Goal: Navigation & Orientation: Find specific page/section

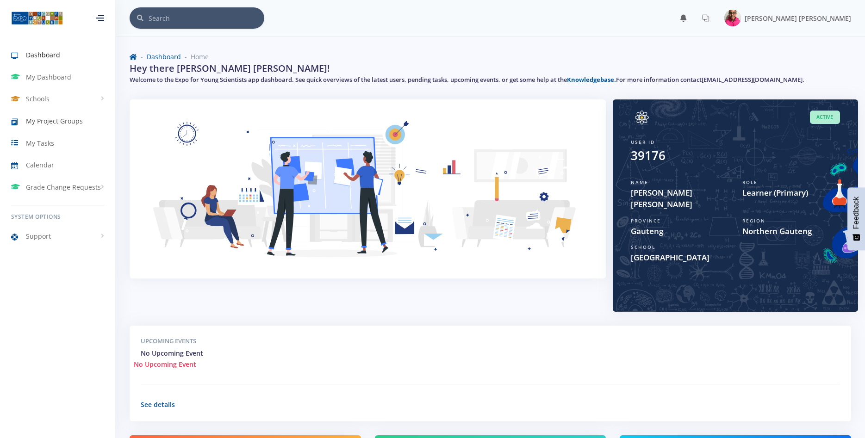
click at [67, 129] on link "My Project Groups" at bounding box center [57, 121] width 115 height 21
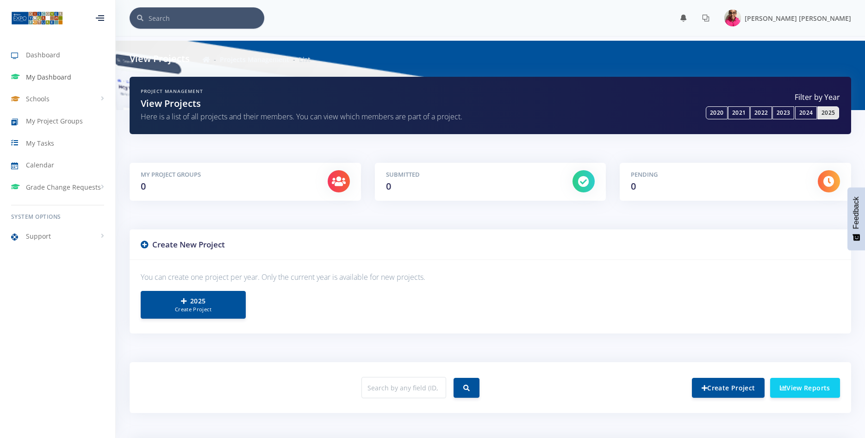
click at [63, 81] on span "My Dashboard" at bounding box center [48, 77] width 45 height 10
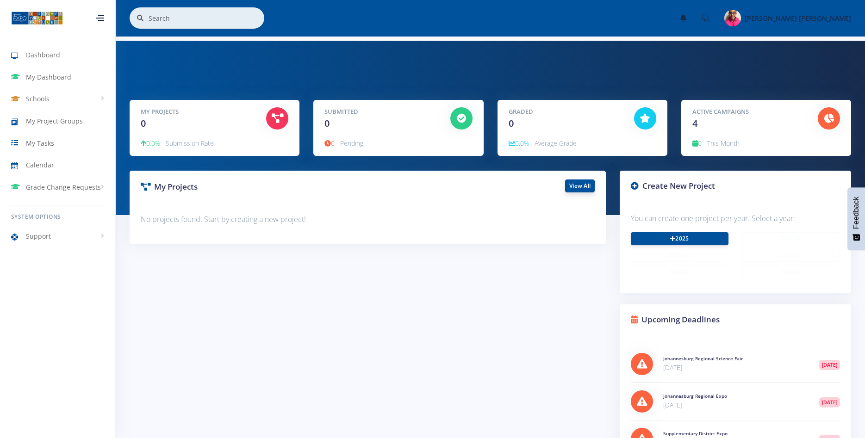
click at [584, 184] on link "View All" at bounding box center [580, 186] width 30 height 13
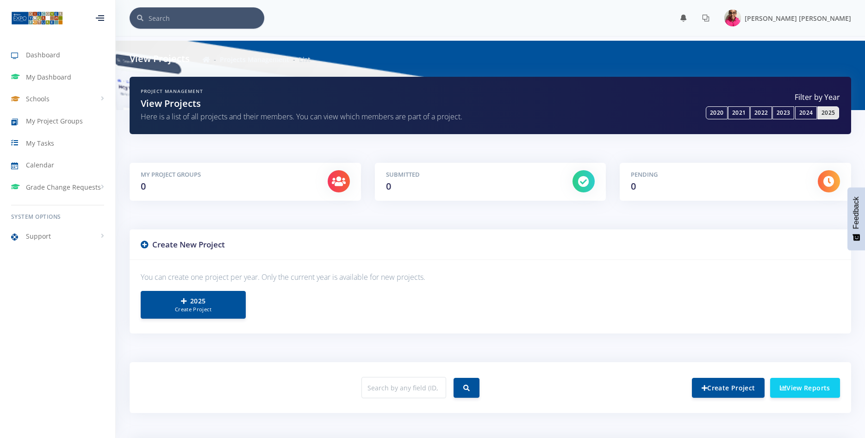
click at [570, 119] on div "Filter by Year 2020 2021 2022 2023 2024" at bounding box center [669, 106] width 343 height 28
click at [55, 56] on span "Dashboard" at bounding box center [43, 55] width 34 height 10
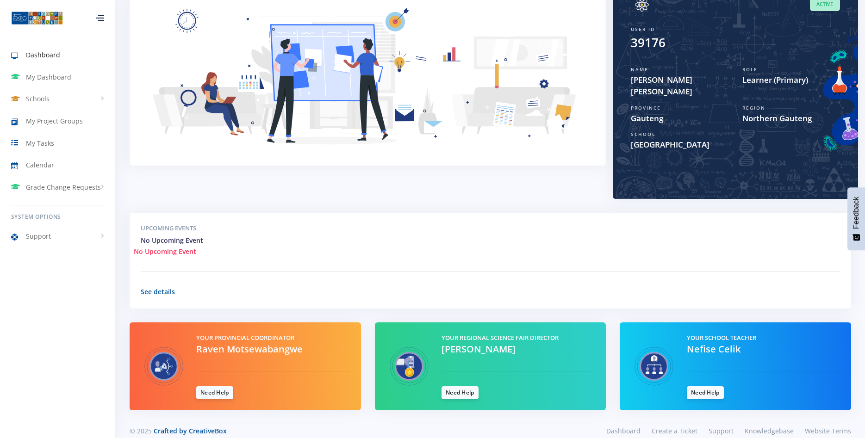
scroll to position [115, 0]
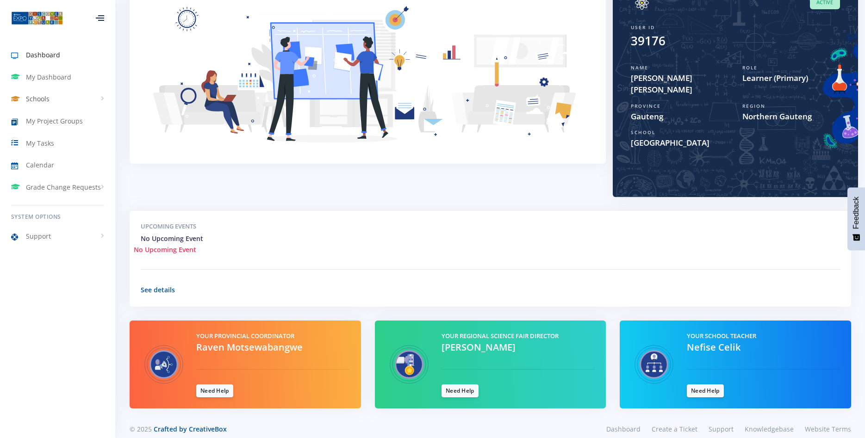
click at [93, 96] on link "Schools" at bounding box center [57, 98] width 115 height 21
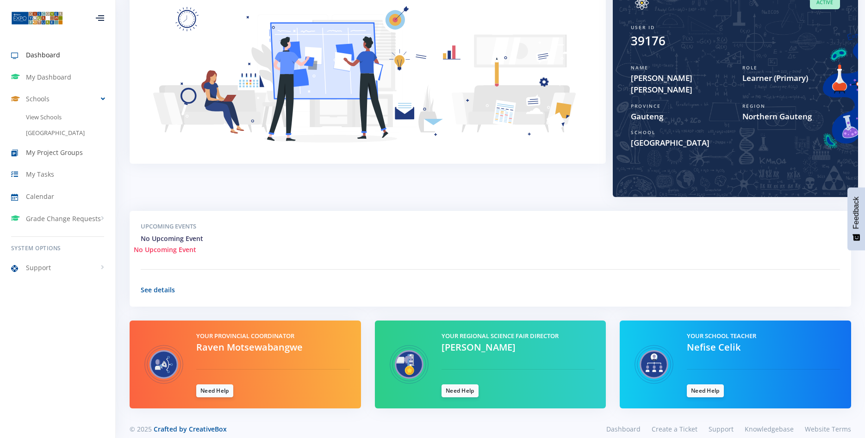
click at [75, 154] on span "My Project Groups" at bounding box center [54, 153] width 57 height 10
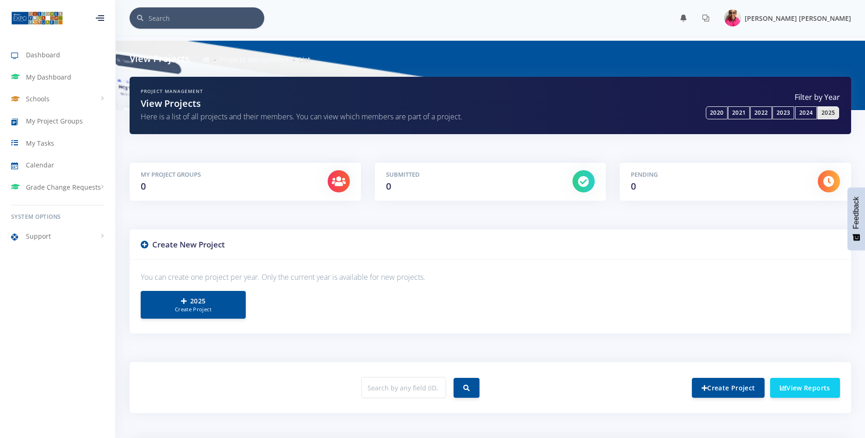
click at [811, 17] on span "[PERSON_NAME] [PERSON_NAME]" at bounding box center [798, 18] width 106 height 9
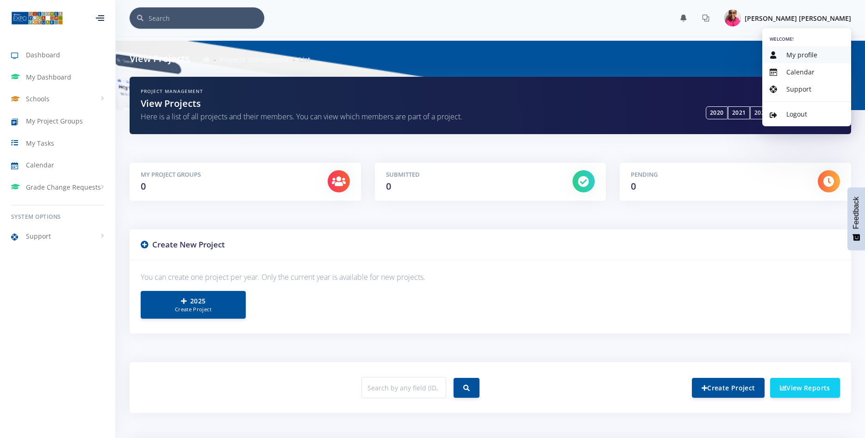
click at [799, 62] on link "My profile" at bounding box center [806, 54] width 89 height 17
